Goal: Task Accomplishment & Management: Complete application form

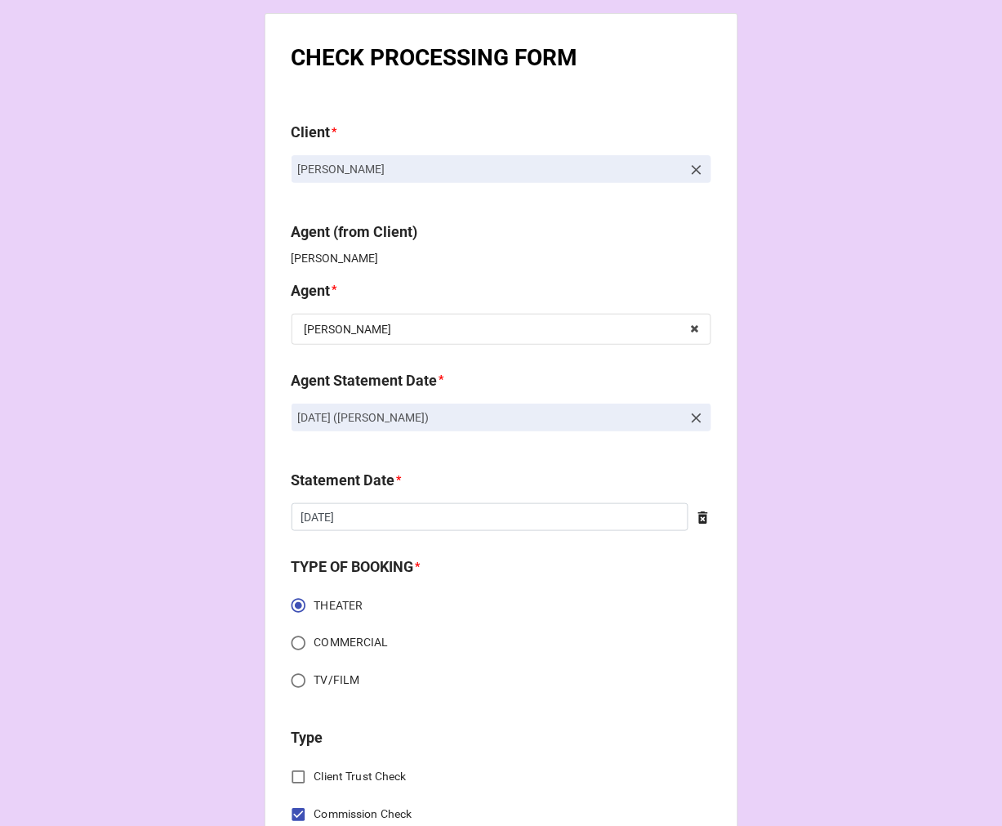
scroll to position [2001, 0]
